Goal: Information Seeking & Learning: Learn about a topic

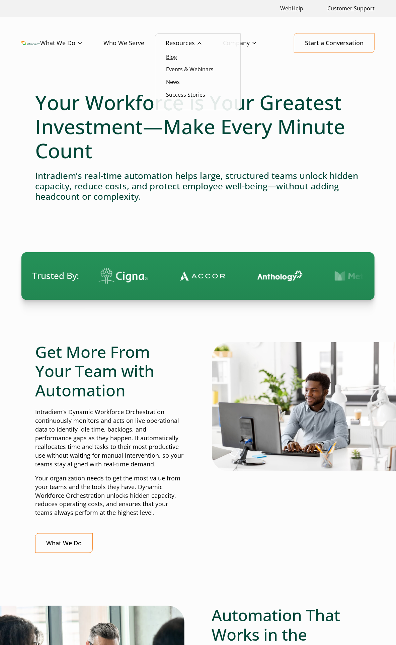
click at [168, 57] on link "Blog" at bounding box center [171, 56] width 11 height 7
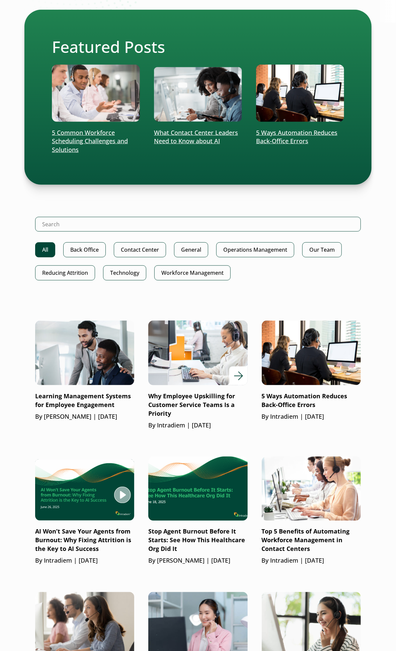
scroll to position [149, 0]
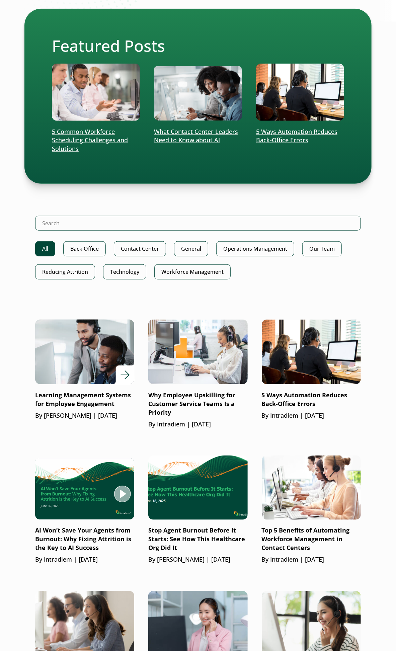
click at [101, 399] on p "Learning Management Systems for Employee Engagement" at bounding box center [84, 399] width 99 height 17
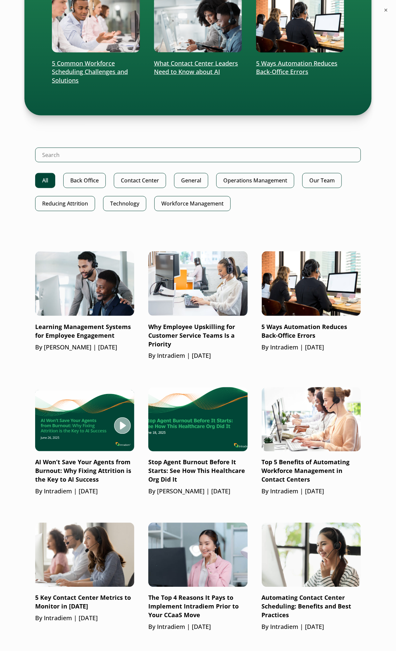
scroll to position [409, 0]
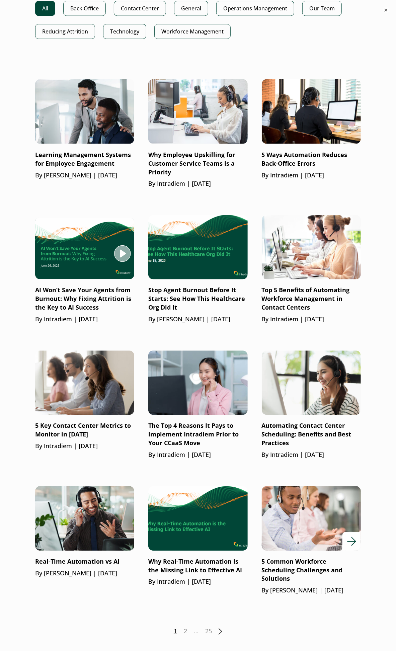
click at [292, 589] on p "By Gloria Kim | May 8, 2025" at bounding box center [311, 590] width 99 height 9
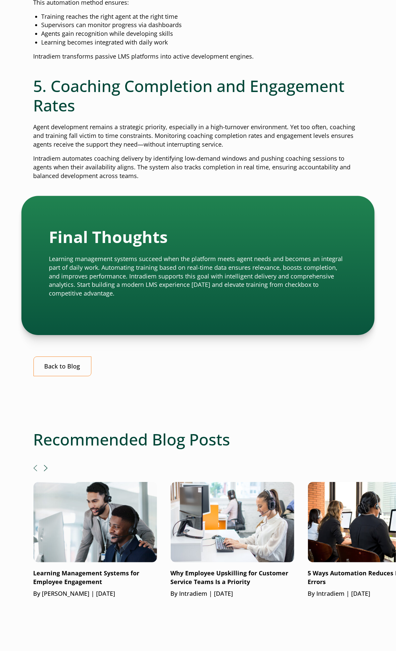
scroll to position [855, 0]
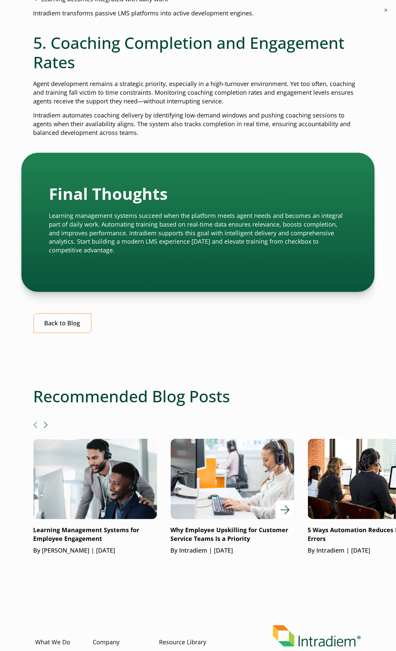
click at [222, 529] on p "Why Employee Upskilling for Customer Service Teams Is a Priority" at bounding box center [231, 533] width 123 height 17
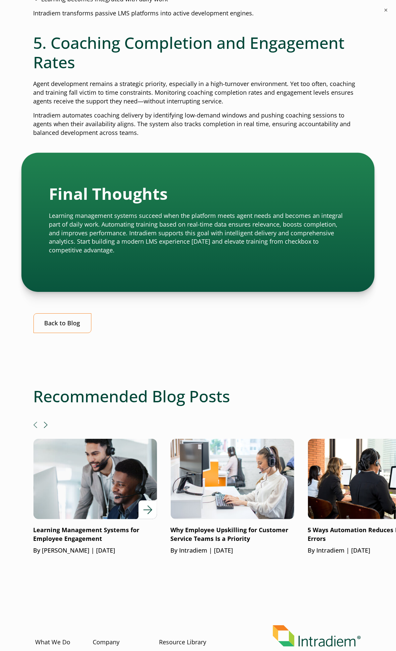
click at [76, 534] on p "Learning Management Systems for Employee Engagement" at bounding box center [94, 533] width 123 height 17
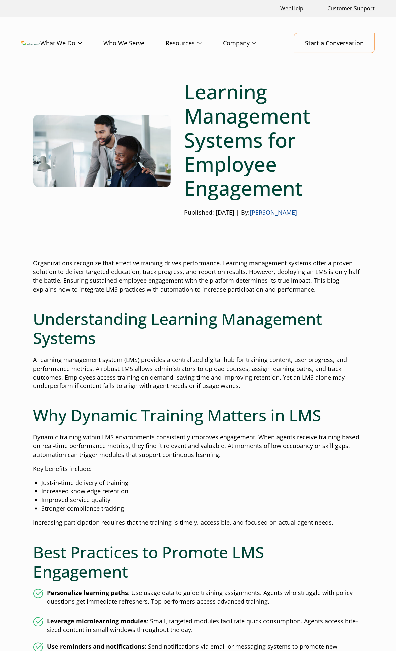
click at [297, 212] on link "Barrett Bolton" at bounding box center [273, 212] width 47 height 8
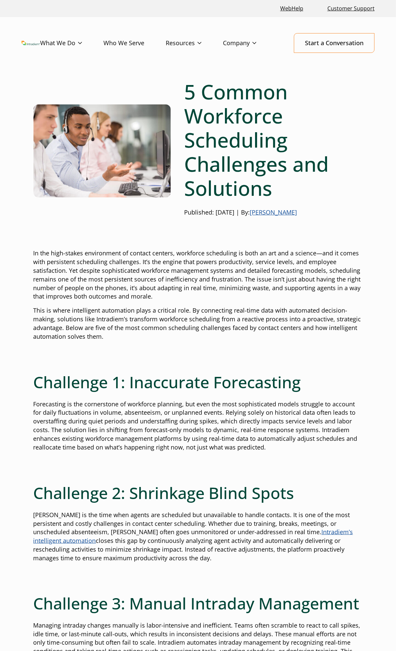
click at [272, 213] on link "[PERSON_NAME]" at bounding box center [273, 212] width 47 height 8
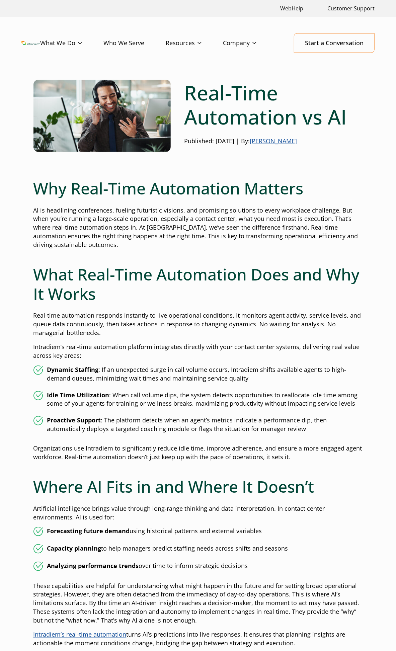
click at [285, 139] on link "[PERSON_NAME]" at bounding box center [273, 141] width 47 height 8
